Goal: Task Accomplishment & Management: Use online tool/utility

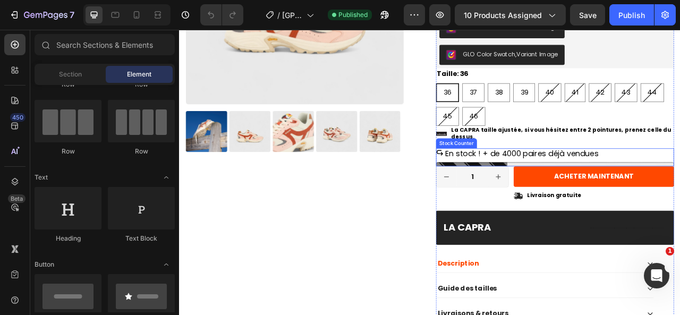
click at [593, 183] on p "En stock ! + de 4000 paires déjà vendues" at bounding box center [614, 187] width 195 height 13
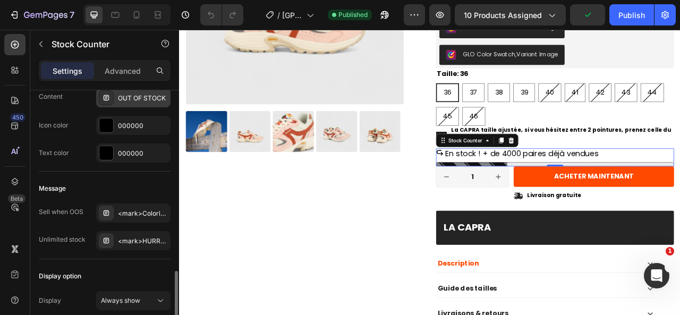
scroll to position [813, 0]
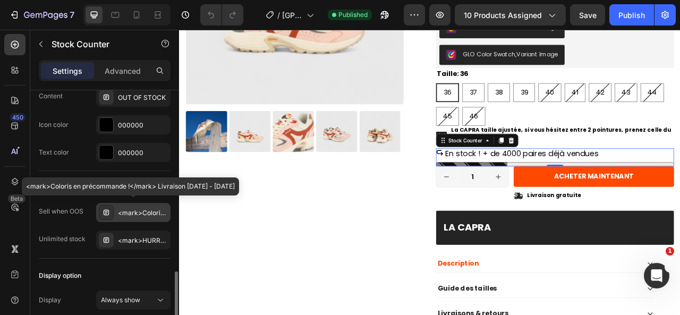
click at [138, 208] on div "<mark>Coloris en précommande !</mark> Livraison 15 - 30 septembre" at bounding box center [143, 213] width 50 height 10
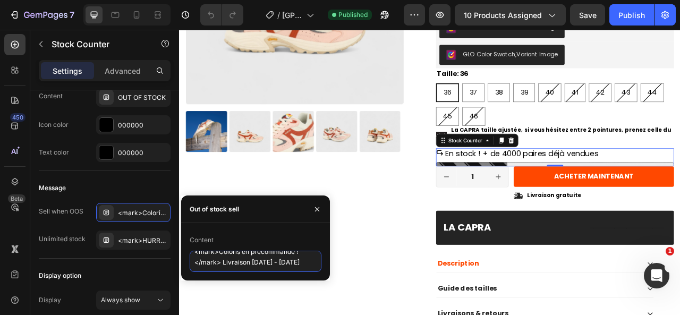
scroll to position [0, 0]
drag, startPoint x: 309, startPoint y: 262, endPoint x: 191, endPoint y: 245, distance: 118.7
click at [191, 245] on div "Content <mark>Coloris en précommande !</mark> Livraison 15 - 30 septembre" at bounding box center [256, 252] width 132 height 40
click at [321, 205] on icon "button" at bounding box center [317, 209] width 8 height 8
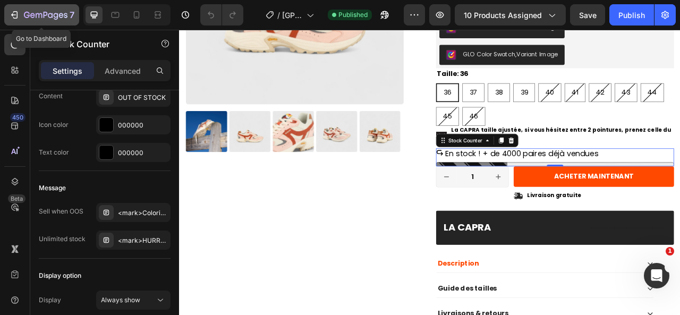
click at [19, 13] on div "7" at bounding box center [41, 14] width 65 height 13
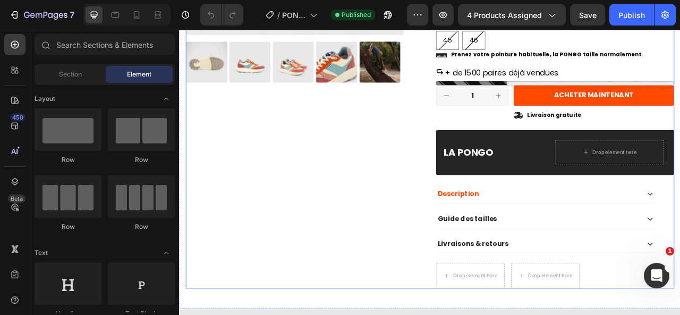
scroll to position [785, 0]
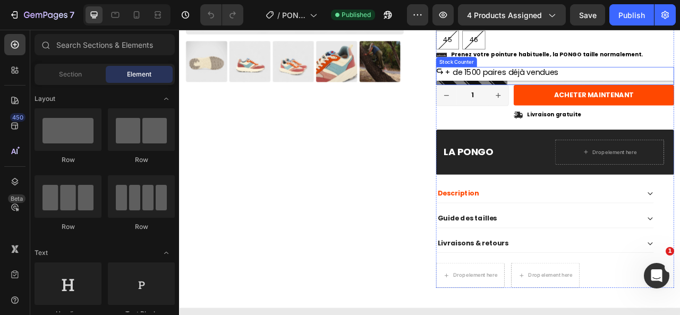
click at [564, 81] on p "+ de 1500 paires déjà vendues" at bounding box center [589, 83] width 144 height 13
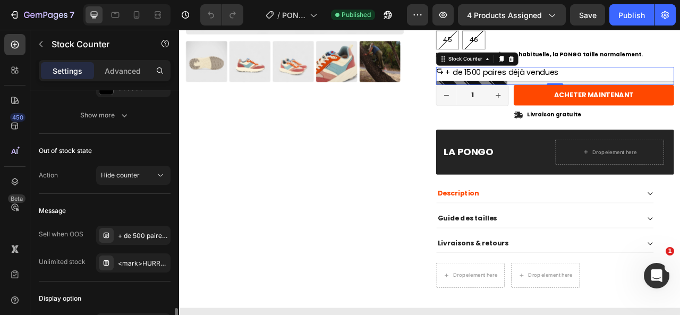
scroll to position [723, 0]
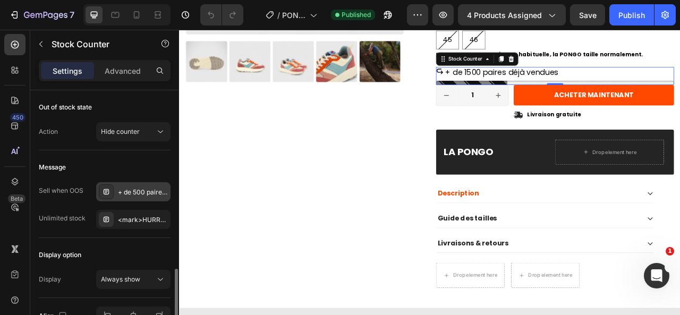
click at [139, 190] on div "+ de 500 paires déjà vendues" at bounding box center [143, 192] width 50 height 10
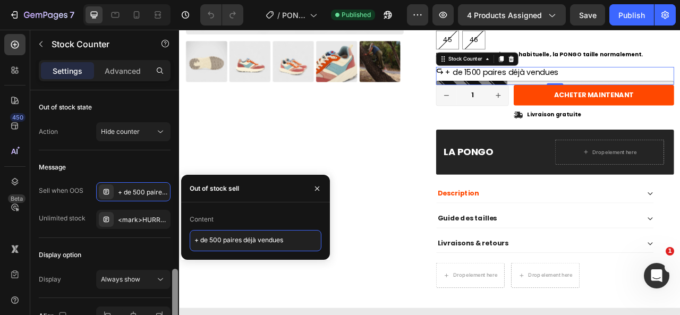
drag, startPoint x: 290, startPoint y: 243, endPoint x: 177, endPoint y: 225, distance: 114.5
click at [177, 225] on div "450 Beta Sections(18) Elements(84) Section Element Hero Section Product Detail …" at bounding box center [89, 172] width 179 height 285
paste textarea "<mark>Coloris en précommande !</mark> Livraison 15 - 30 septembre"
type textarea "<mark>Coloris en précommande !</mark> Livraison 15 - 30 septembre"
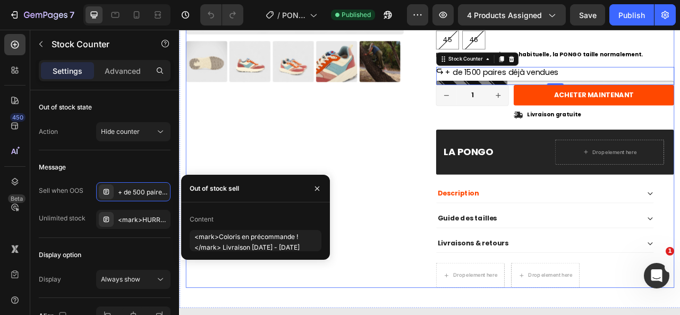
click at [310, 173] on div "Product Images" at bounding box center [338, 58] width 303 height 600
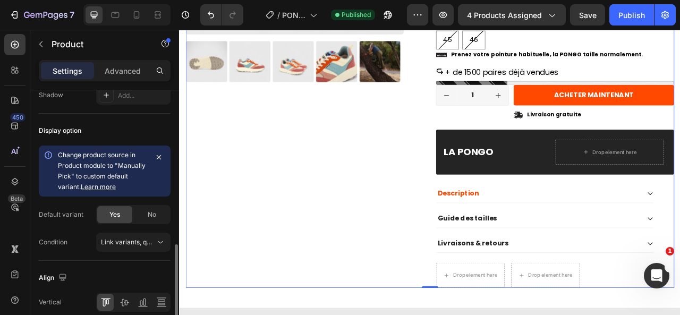
scroll to position [448, 0]
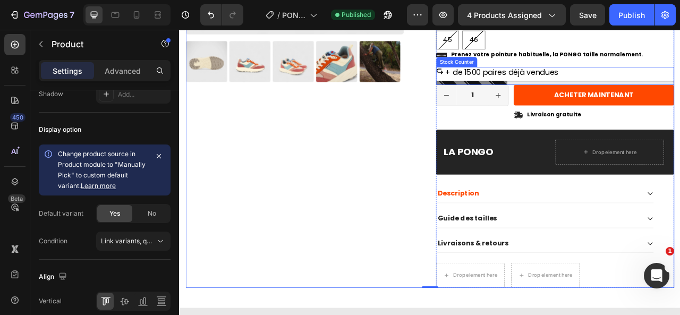
click at [548, 85] on p "+ de 1500 paires déjà vendues" at bounding box center [589, 83] width 144 height 13
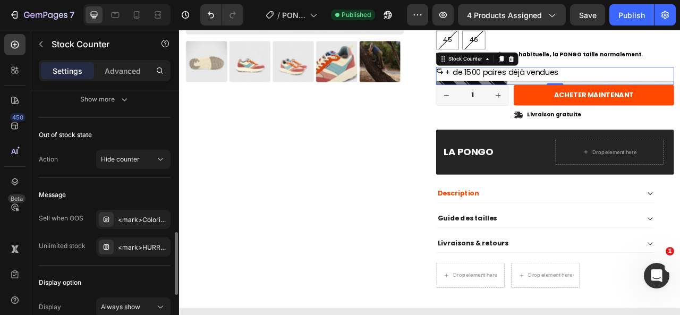
scroll to position [710, 0]
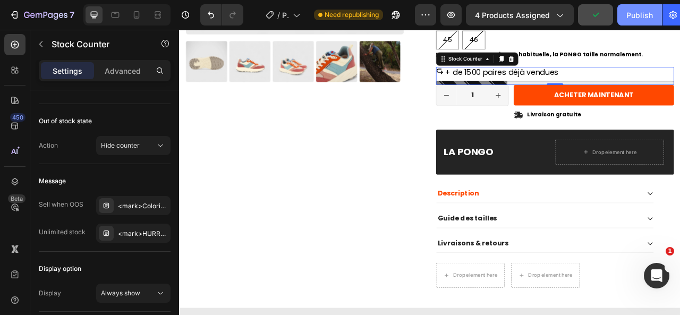
click at [634, 18] on div "Publish" at bounding box center [639, 15] width 27 height 11
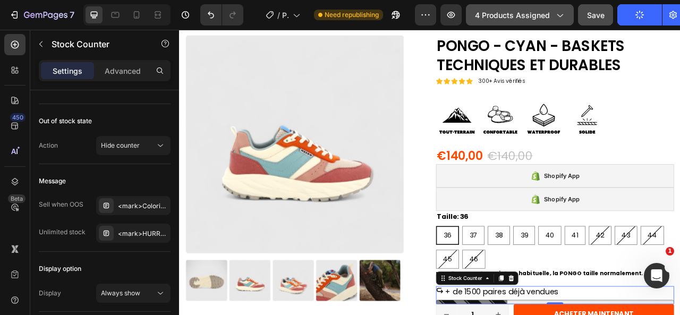
scroll to position [506, 0]
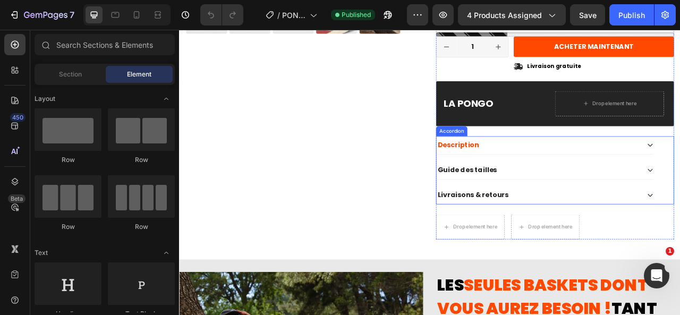
click at [605, 206] on div "Guide des tailles" at bounding box center [635, 208] width 259 height 14
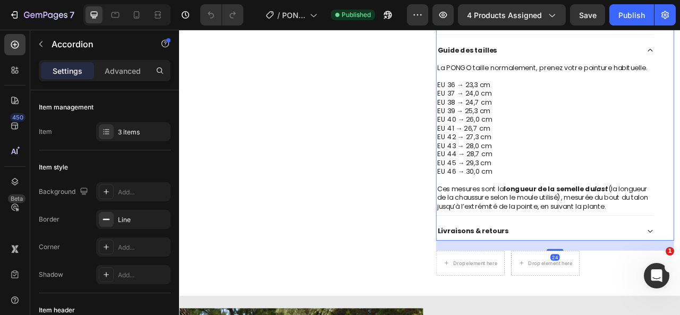
scroll to position [1000, 0]
click at [590, 245] on p "Ces mesures sont la longueur de la semelle du last (la longueur de la chaussure…" at bounding box center [644, 243] width 274 height 33
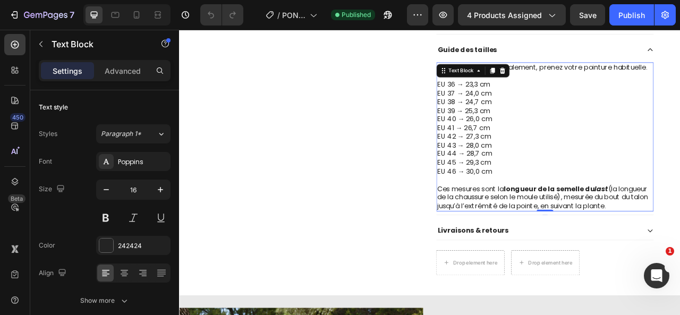
click at [590, 245] on p "Ces mesures sont la longueur de la semelle du last (la longueur de la chaussure…" at bounding box center [644, 243] width 274 height 33
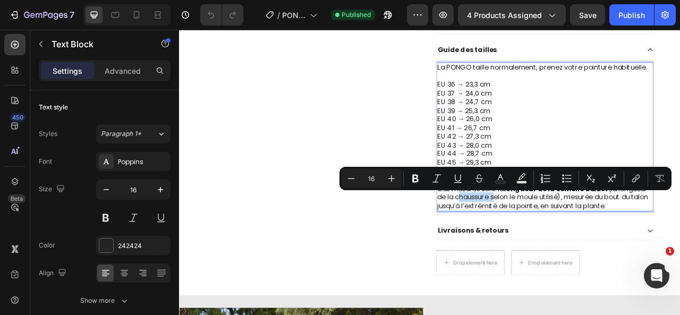
click at [583, 243] on p "Ces mesures sont la longueur de la semelle du last (la longueur de la chaussure…" at bounding box center [644, 243] width 274 height 33
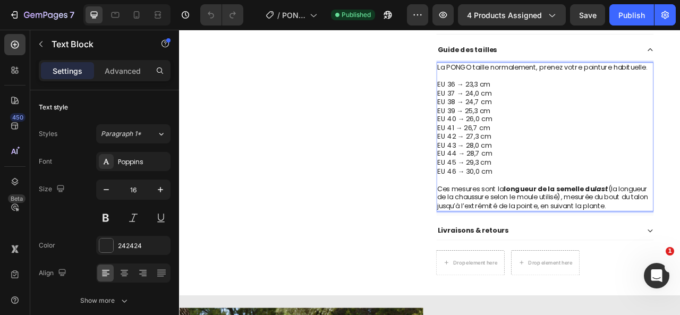
click at [590, 229] on p "Ces mesures sont la longueur de la semelle du last (la longueur de la chaussure…" at bounding box center [644, 243] width 274 height 33
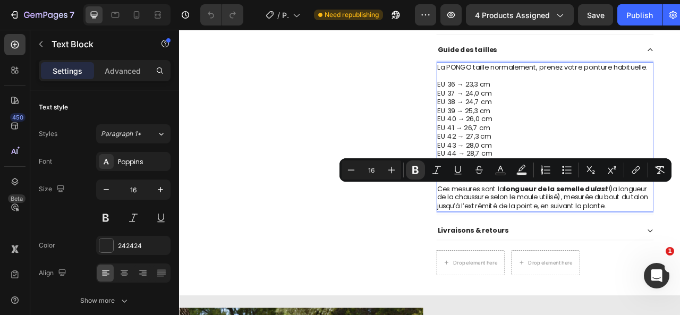
drag, startPoint x: 693, startPoint y: 230, endPoint x: 711, endPoint y: 263, distance: 37.6
click at [679, 260] on p "Ces mesures sont la longueur de la semelle du last (la longueur de la chaussure…" at bounding box center [644, 243] width 274 height 33
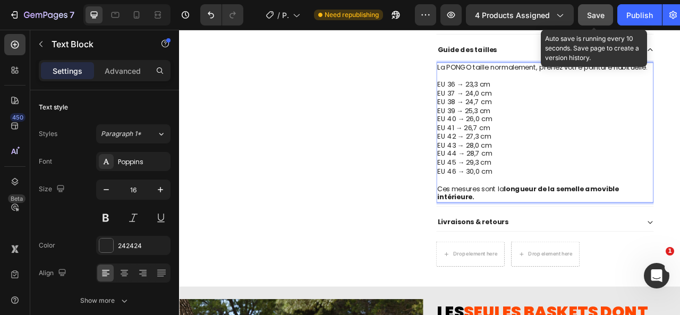
click at [601, 15] on span "Save" at bounding box center [596, 15] width 18 height 9
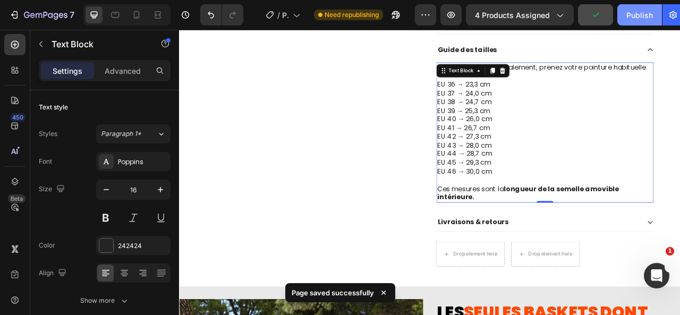
click at [635, 22] on button "Publish" at bounding box center [639, 14] width 45 height 21
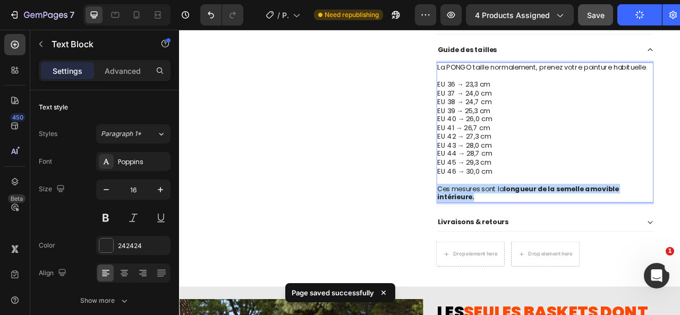
drag, startPoint x: 550, startPoint y: 239, endPoint x: 504, endPoint y: 230, distance: 47.1
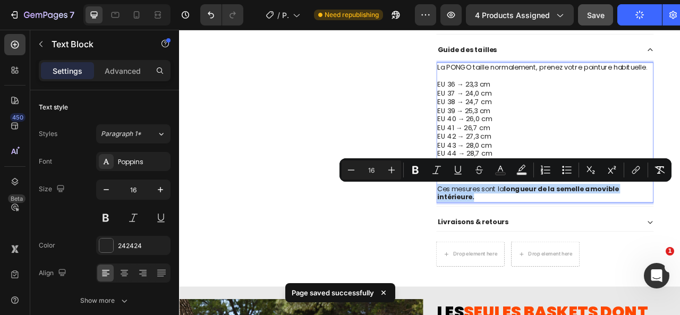
copy p "Ces mesures sont la longueur de la semelle amovible intérieure."
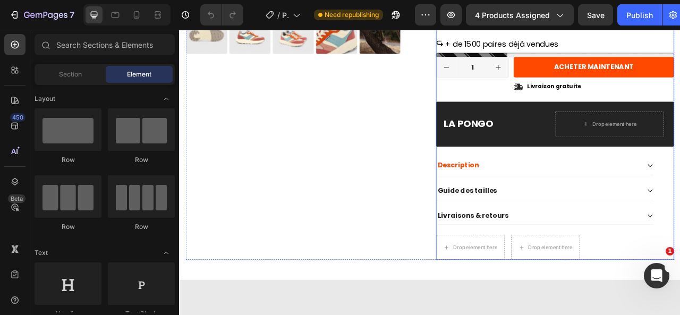
scroll to position [837, 0]
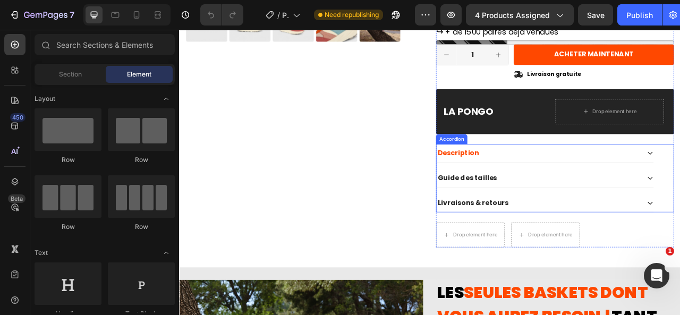
click at [586, 211] on div "Guide des tailles" at bounding box center [635, 218] width 259 height 14
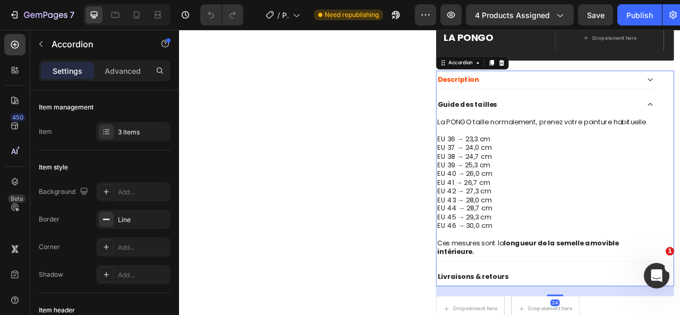
scroll to position [953, 0]
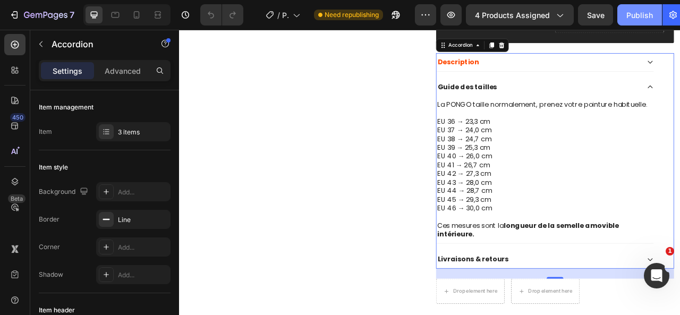
click at [638, 19] on div "Publish" at bounding box center [639, 15] width 27 height 11
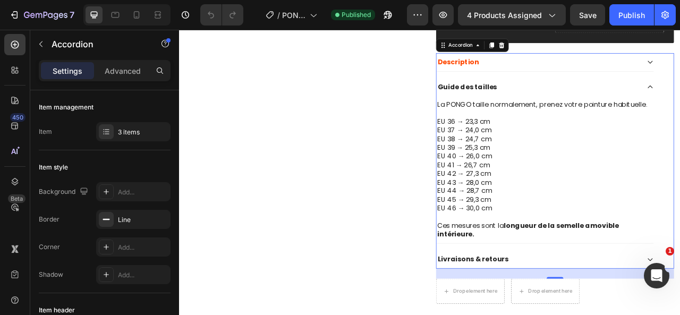
click at [2, 14] on div "7" at bounding box center [39, 14] width 79 height 21
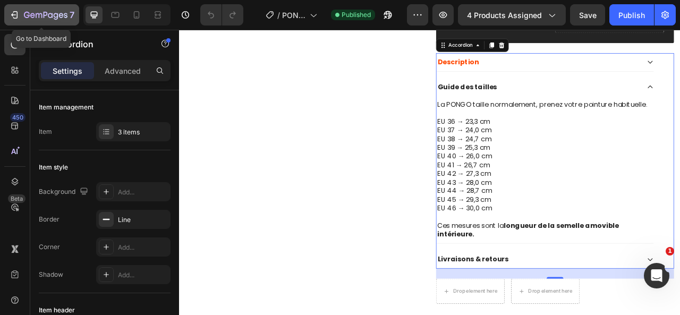
click at [36, 14] on icon "button" at bounding box center [39, 15] width 6 height 5
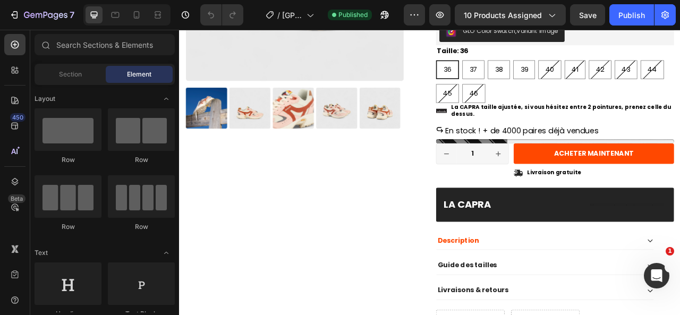
scroll to position [539, 0]
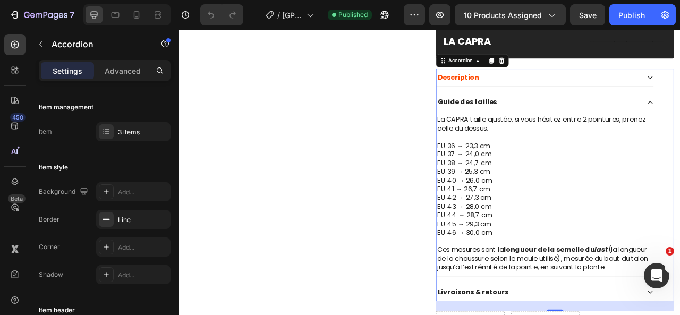
scroll to position [747, 0]
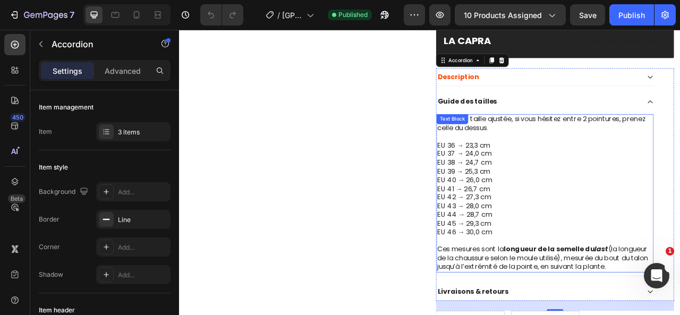
click at [581, 314] on p "Ces mesures sont la longueur de la semelle du last (la longueur de la chaussure…" at bounding box center [644, 320] width 274 height 33
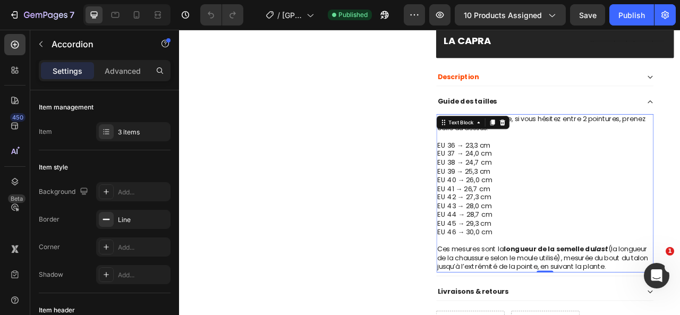
click at [581, 314] on p "Ces mesures sont la longueur de la semelle du last (la longueur de la chaussure…" at bounding box center [644, 320] width 274 height 33
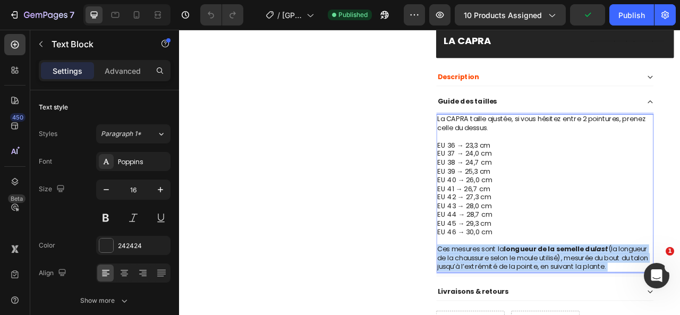
drag, startPoint x: 564, startPoint y: 344, endPoint x: 504, endPoint y: 305, distance: 71.4
click at [507, 305] on p "Ces mesures sont la longueur de la semelle du last (la longueur de la chaussure…" at bounding box center [644, 320] width 274 height 33
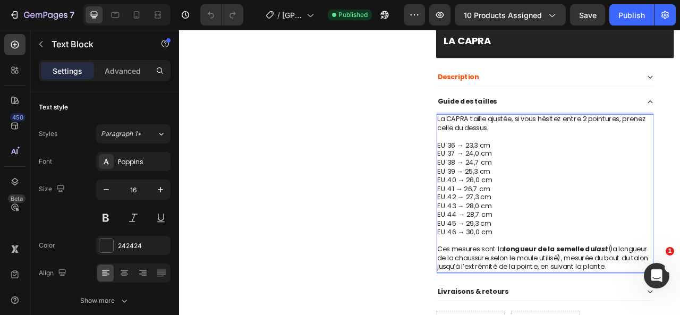
click at [536, 314] on div "La CAPRA taille ajustée, si vous hésitez entre 2 pointures, prenez celle du des…" at bounding box center [644, 237] width 276 height 201
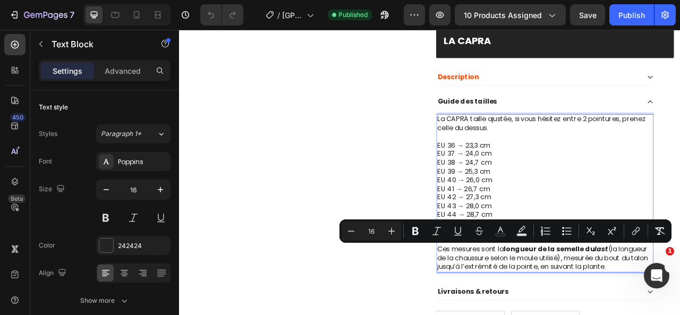
drag, startPoint x: 537, startPoint y: 340, endPoint x: 506, endPoint y: 309, distance: 43.9
click at [507, 309] on p "Ces mesures sont la longueur de la semelle du last (la longueur de la chaussure…" at bounding box center [644, 320] width 274 height 33
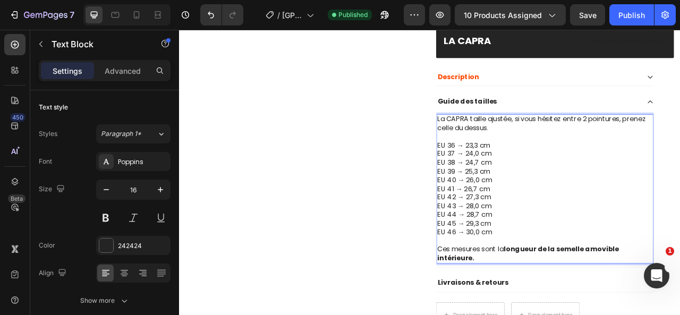
click at [522, 299] on p "Rich Text Editor. Editing area: main" at bounding box center [644, 298] width 274 height 11
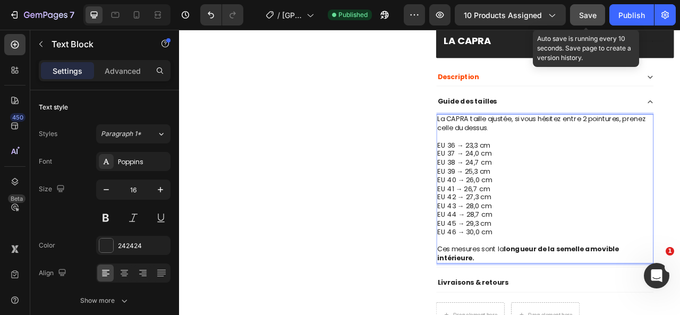
click at [602, 18] on button "Save" at bounding box center [587, 14] width 35 height 21
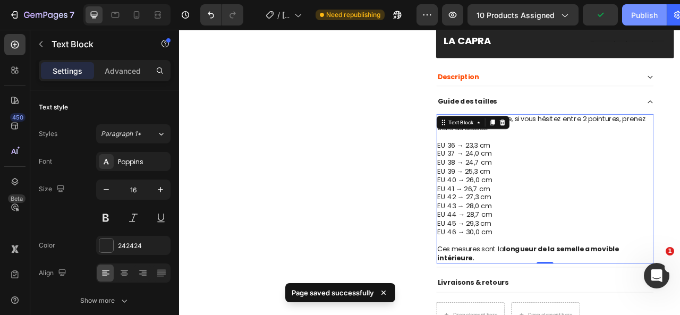
click at [640, 19] on div "Publish" at bounding box center [644, 15] width 27 height 11
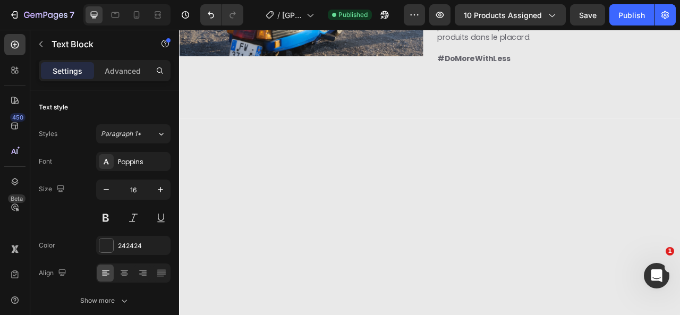
scroll to position [0, 0]
